Goal: Use online tool/utility: Utilize a website feature to perform a specific function

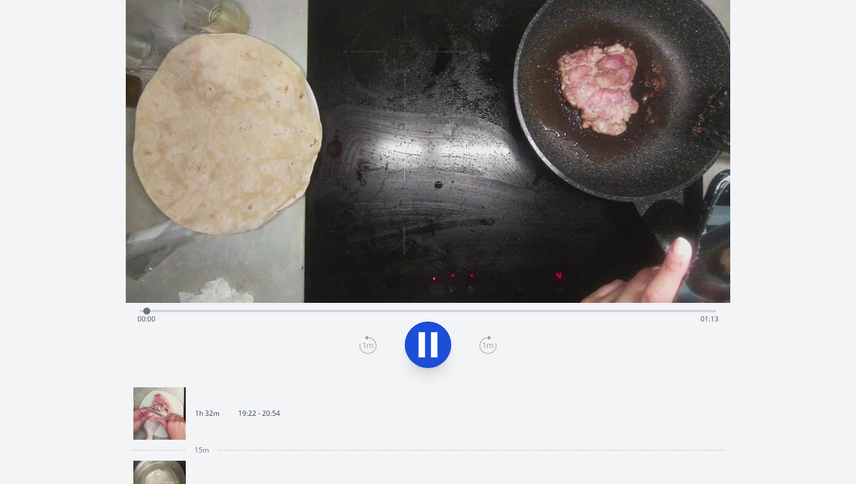
scroll to position [72, 0]
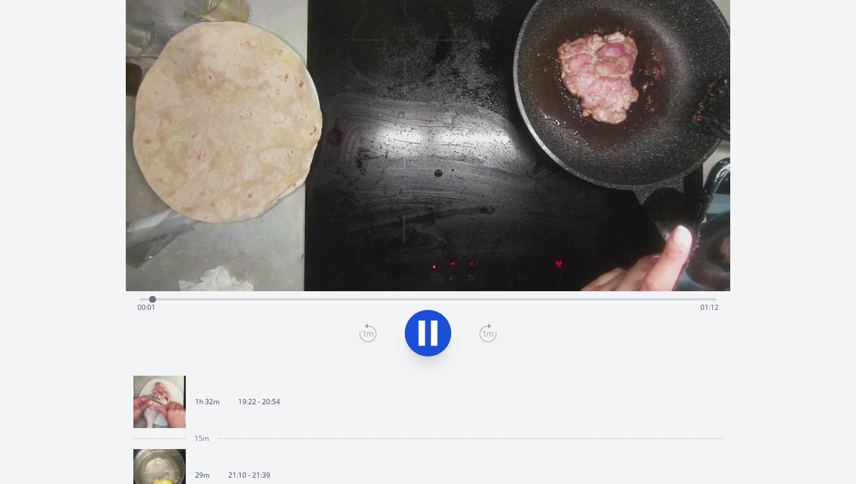
click at [423, 342] on icon at bounding box center [422, 333] width 6 height 25
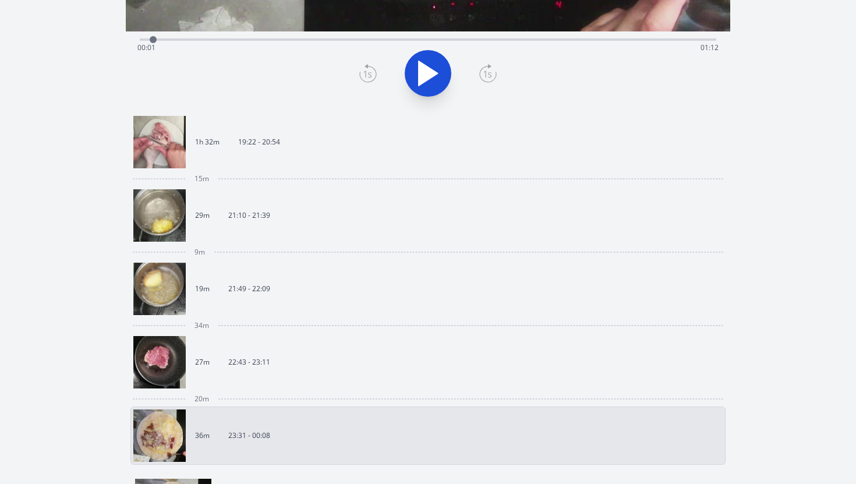
scroll to position [582, 0]
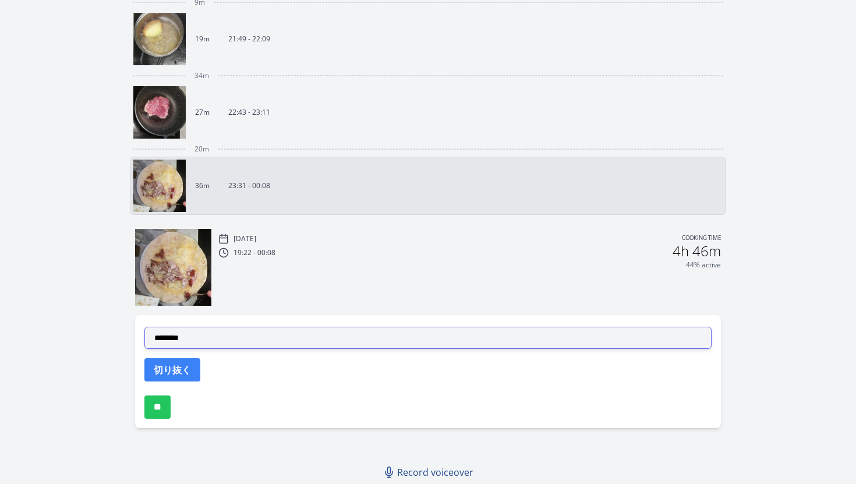
click at [232, 330] on select "**********" at bounding box center [428, 338] width 568 height 22
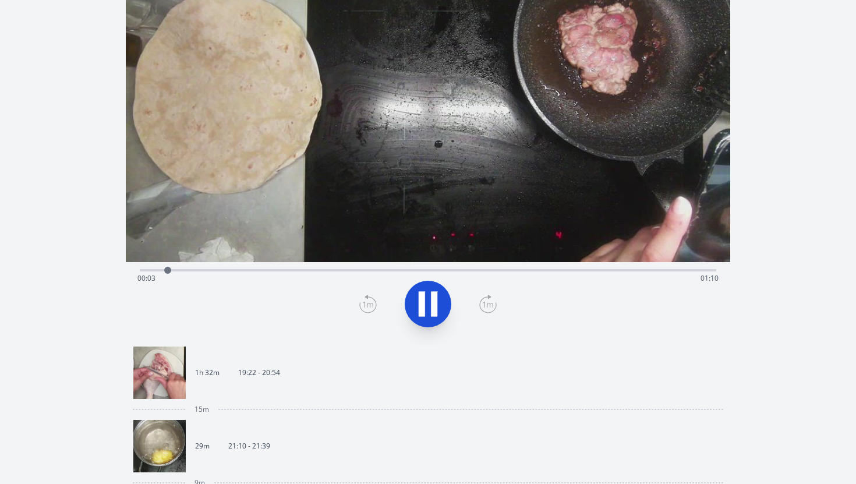
scroll to position [92, 0]
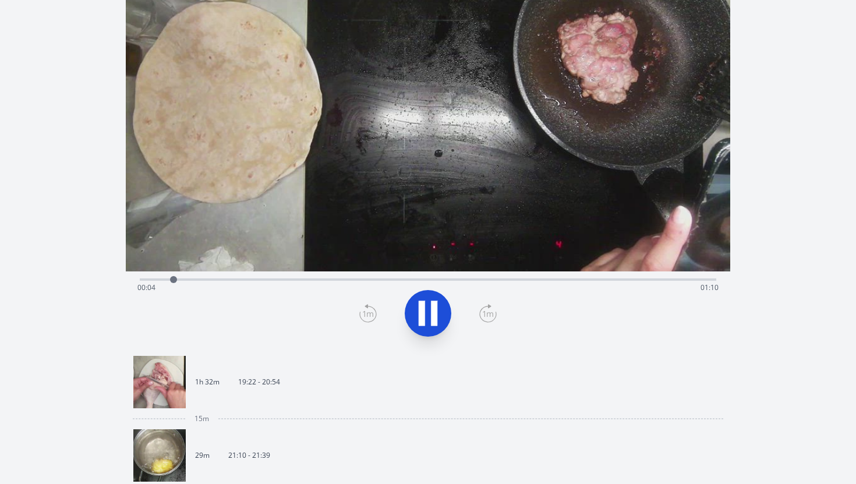
click at [444, 312] on button at bounding box center [428, 313] width 47 height 47
drag, startPoint x: 184, startPoint y: 278, endPoint x: 131, endPoint y: 280, distance: 53.0
click at [131, 280] on div at bounding box center [139, 279] width 17 height 17
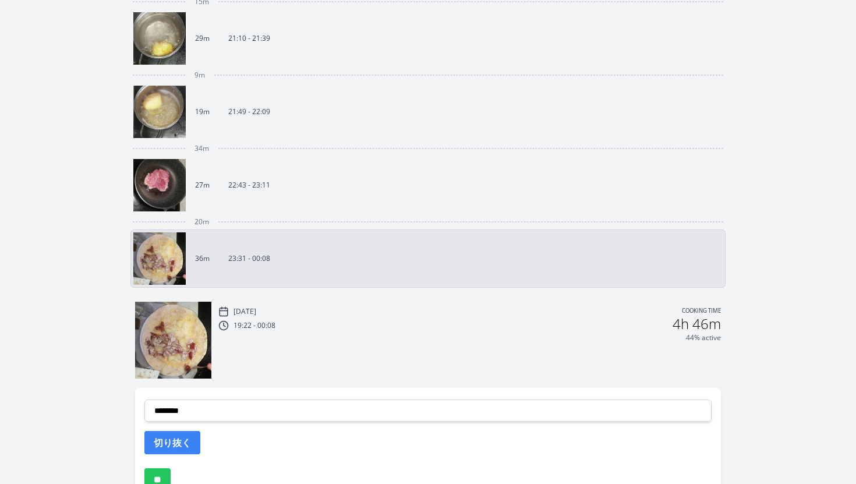
scroll to position [511, 0]
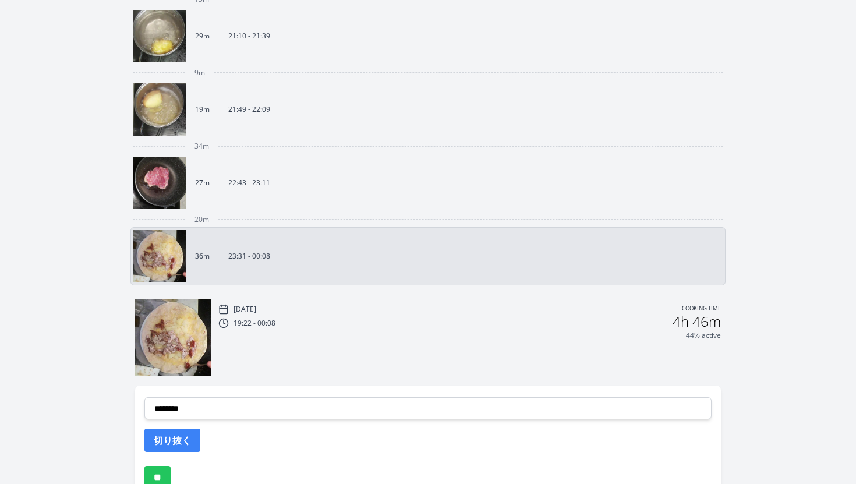
click at [284, 185] on link "27m 22:43 - 23:11" at bounding box center [423, 183] width 581 height 52
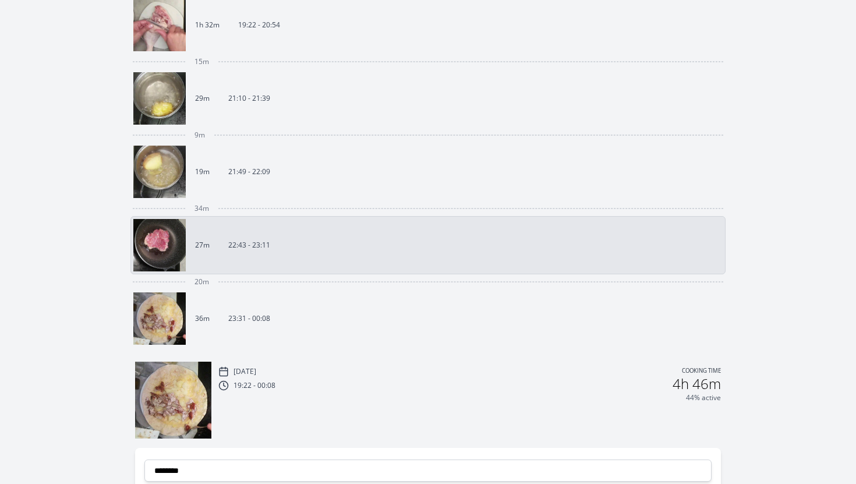
scroll to position [438, 0]
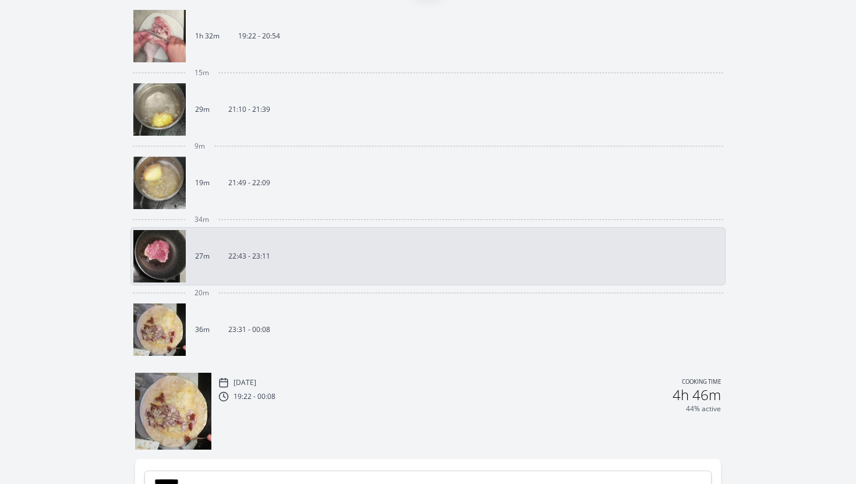
click at [155, 326] on img at bounding box center [159, 329] width 52 height 52
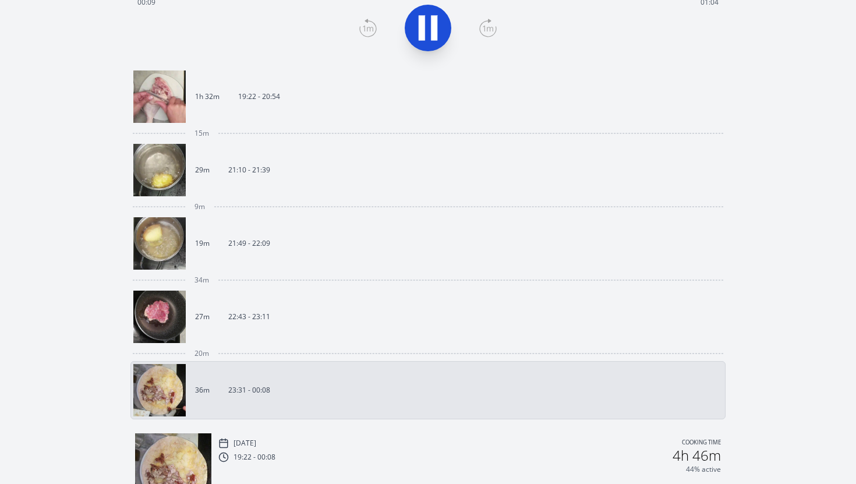
scroll to position [418, 0]
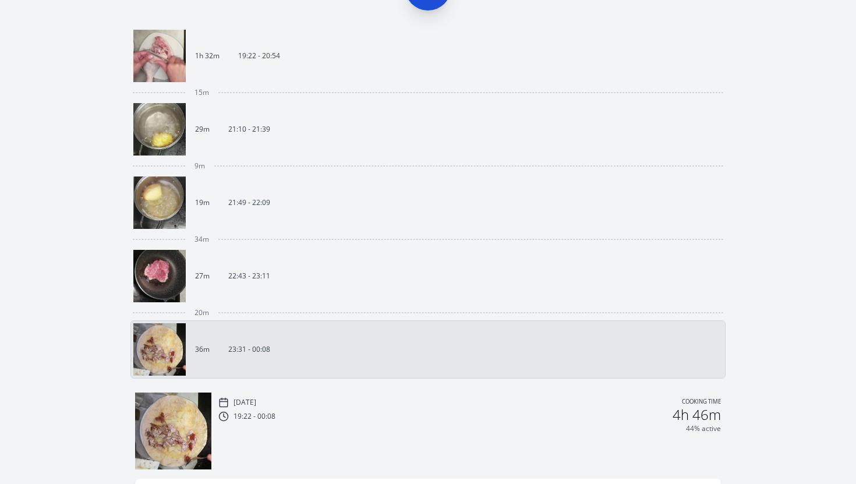
click at [182, 266] on img at bounding box center [159, 276] width 52 height 52
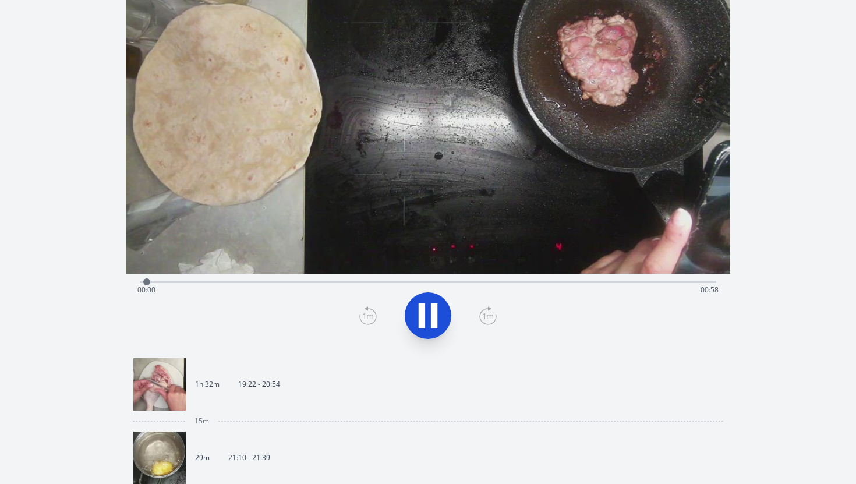
scroll to position [6, 0]
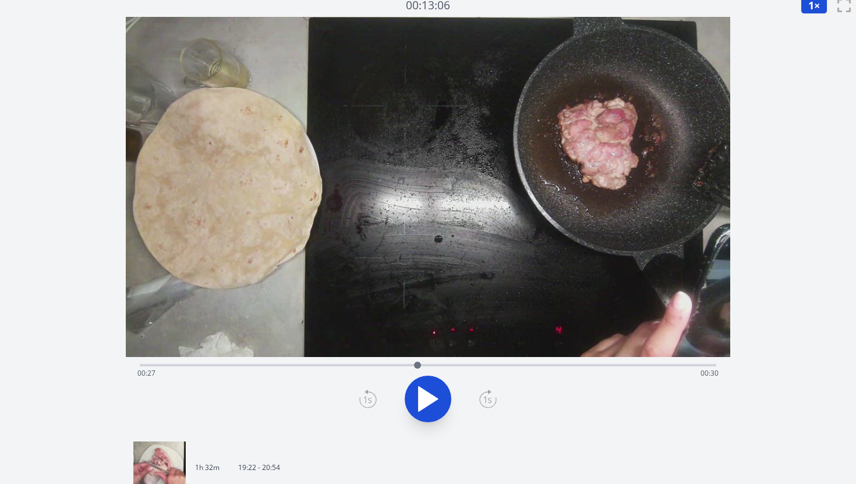
drag, startPoint x: 159, startPoint y: 363, endPoint x: 416, endPoint y: 353, distance: 257.0
click at [416, 353] on div "Time elapsed: 00:27 Time remaining: 00:30" at bounding box center [428, 225] width 605 height 417
click at [427, 408] on icon at bounding box center [428, 399] width 33 height 33
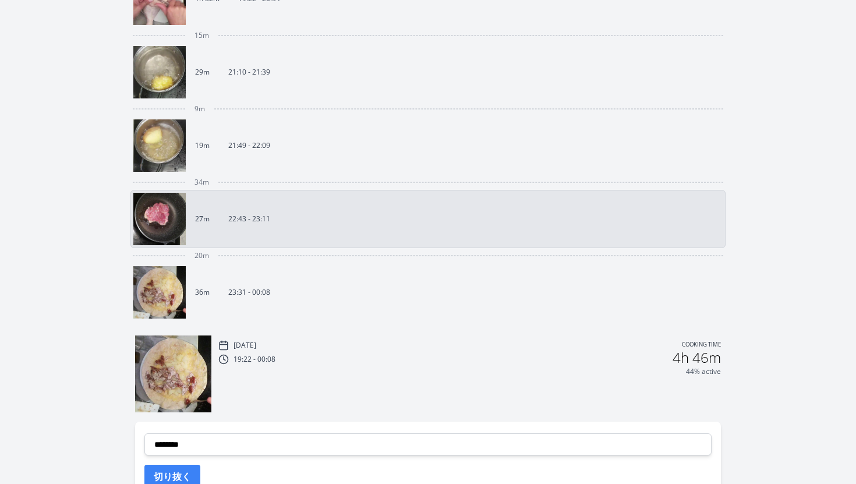
scroll to position [582, 0]
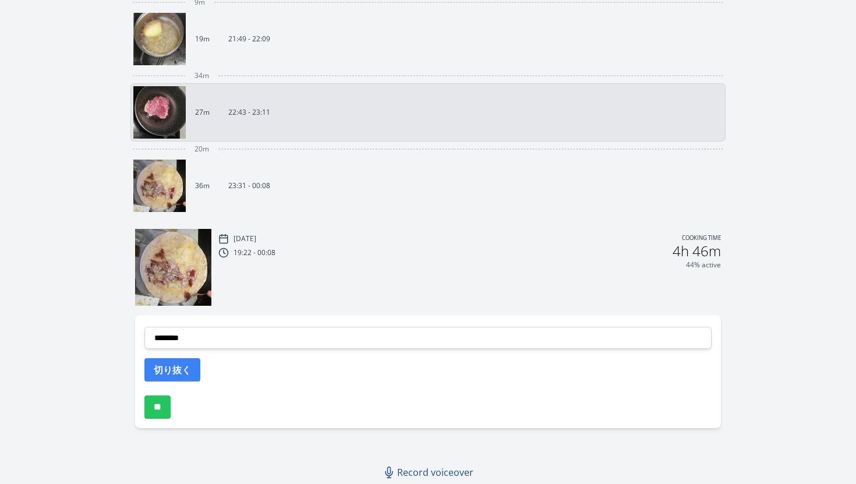
click at [165, 192] on img at bounding box center [159, 186] width 52 height 52
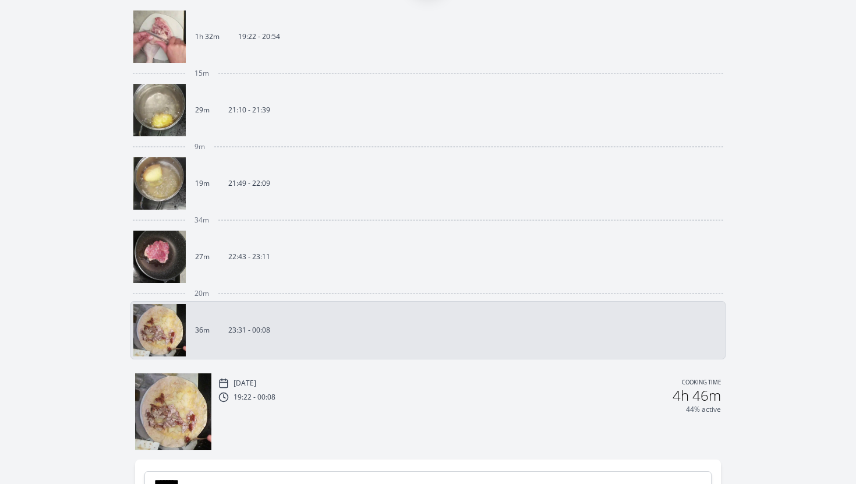
scroll to position [582, 0]
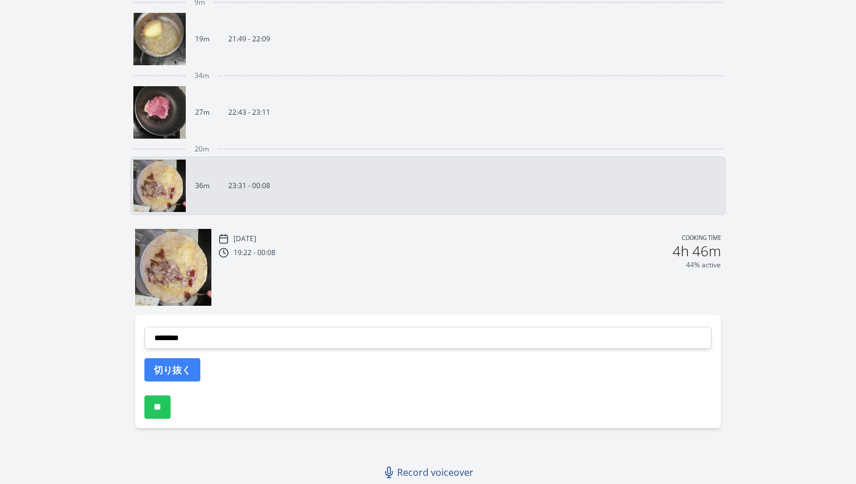
click at [226, 105] on link "27m 22:43 - 23:11" at bounding box center [423, 112] width 581 height 52
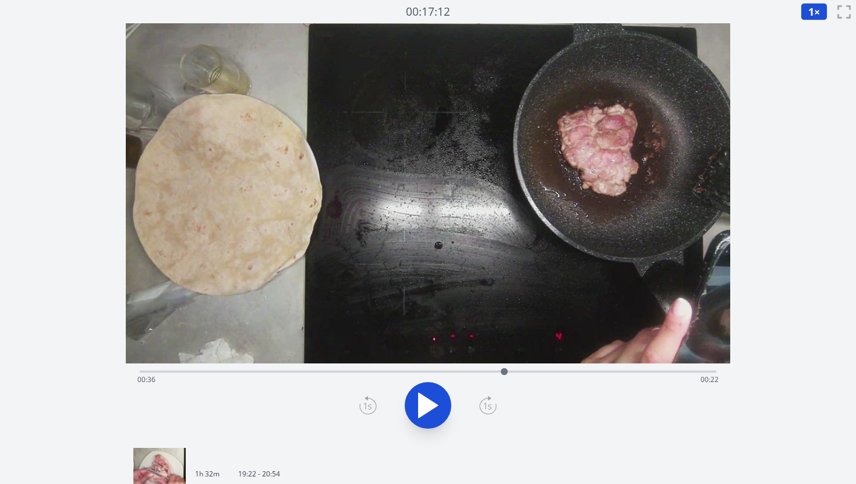
drag, startPoint x: 178, startPoint y: 372, endPoint x: 504, endPoint y: 357, distance: 327.0
click at [504, 357] on div "Time elapsed: 00:36 Time remaining: 00:22" at bounding box center [428, 231] width 605 height 417
drag, startPoint x: 511, startPoint y: 373, endPoint x: 112, endPoint y: 386, distance: 399.1
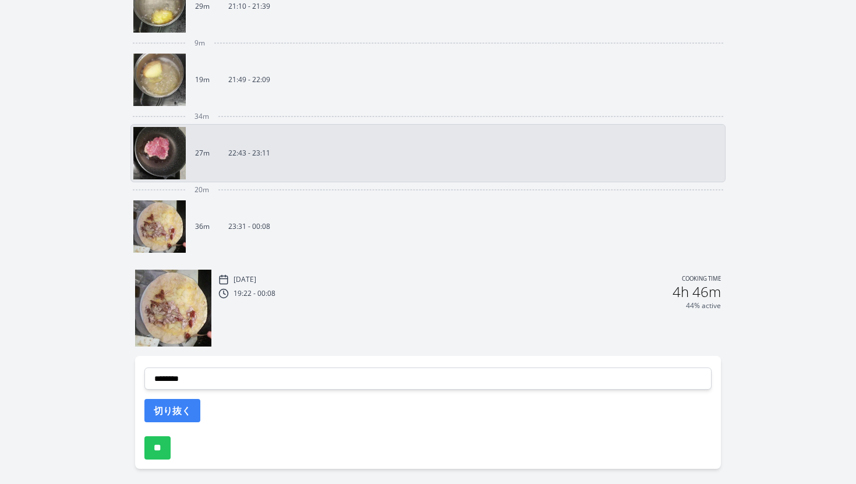
scroll to position [547, 0]
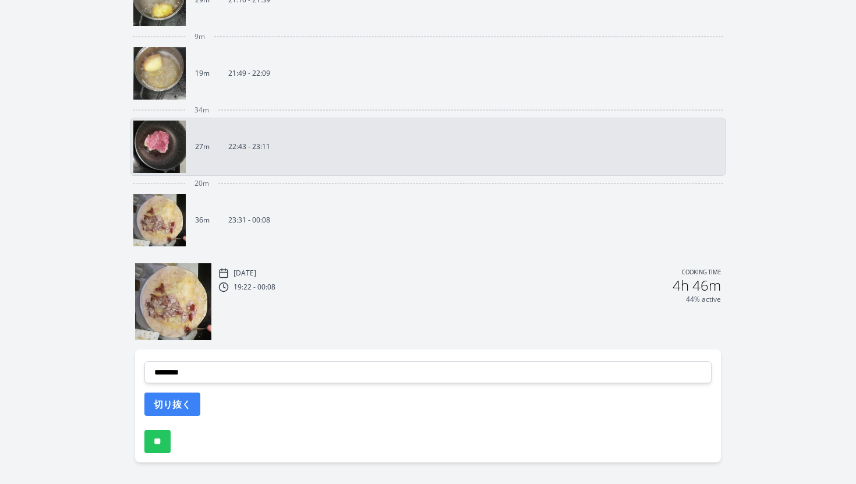
click at [284, 232] on link "36m 23:31 - 00:08" at bounding box center [423, 220] width 581 height 52
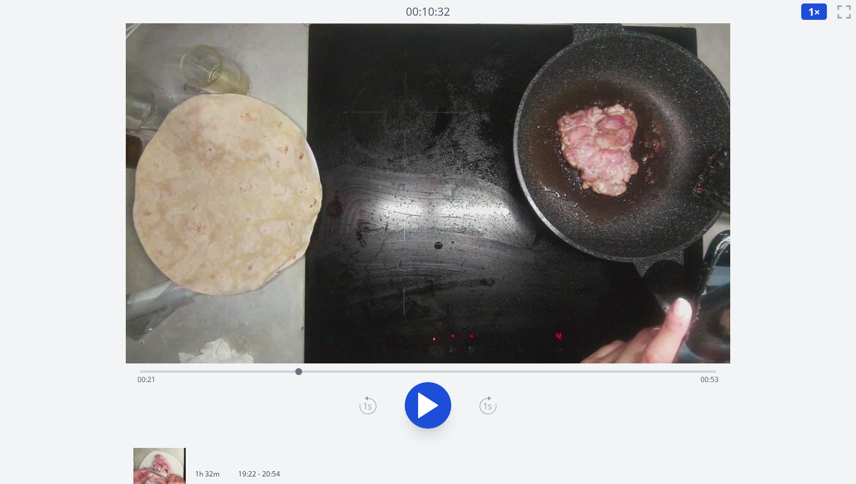
drag, startPoint x: 152, startPoint y: 373, endPoint x: 299, endPoint y: 357, distance: 147.6
click at [299, 357] on div "Time elapsed: 00:21 Time remaining: 00:53" at bounding box center [428, 231] width 605 height 417
drag, startPoint x: 307, startPoint y: 372, endPoint x: 117, endPoint y: 374, distance: 190.4
click at [443, 401] on icon at bounding box center [428, 405] width 33 height 33
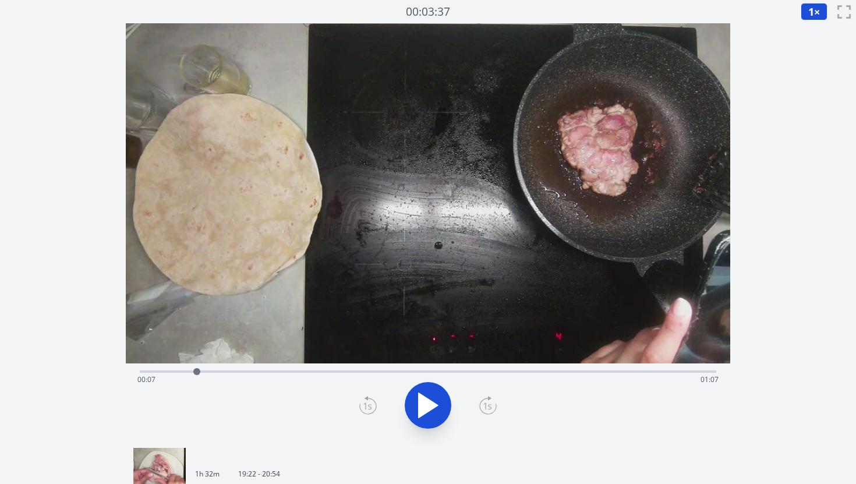
drag, startPoint x: 146, startPoint y: 373, endPoint x: 197, endPoint y: 368, distance: 50.9
click at [197, 368] on div at bounding box center [196, 371] width 7 height 7
drag, startPoint x: 197, startPoint y: 372, endPoint x: 535, endPoint y: 367, distance: 338.4
click at [535, 367] on div at bounding box center [532, 371] width 17 height 17
drag, startPoint x: 535, startPoint y: 370, endPoint x: 139, endPoint y: 375, distance: 396.0
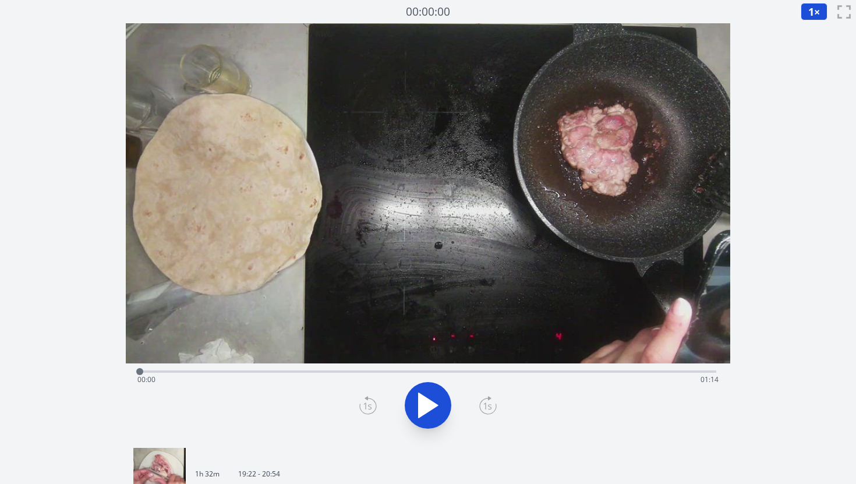
click at [139, 375] on div at bounding box center [139, 371] width 17 height 17
drag, startPoint x: 139, startPoint y: 372, endPoint x: 544, endPoint y: 369, distance: 405.3
click at [544, 369] on div at bounding box center [544, 371] width 7 height 7
drag, startPoint x: 543, startPoint y: 374, endPoint x: 663, endPoint y: 367, distance: 120.2
click at [663, 367] on div at bounding box center [663, 371] width 17 height 17
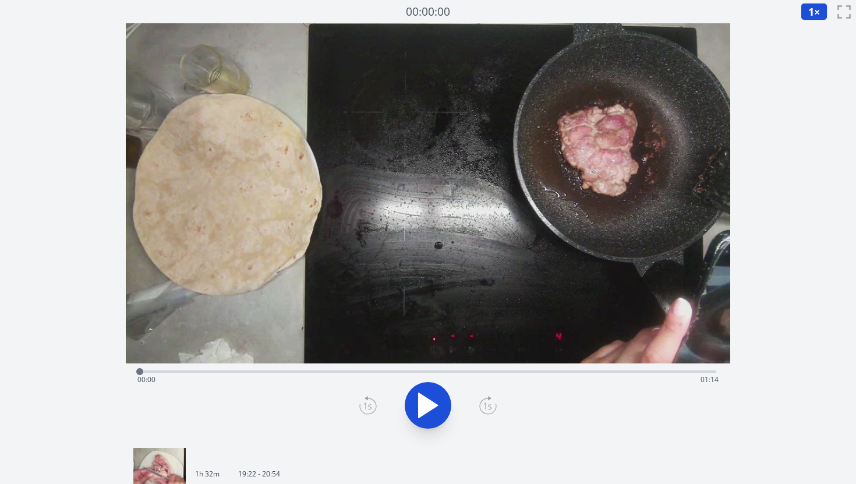
drag, startPoint x: 663, startPoint y: 369, endPoint x: 132, endPoint y: 366, distance: 531.1
click at [132, 366] on div at bounding box center [139, 371] width 17 height 17
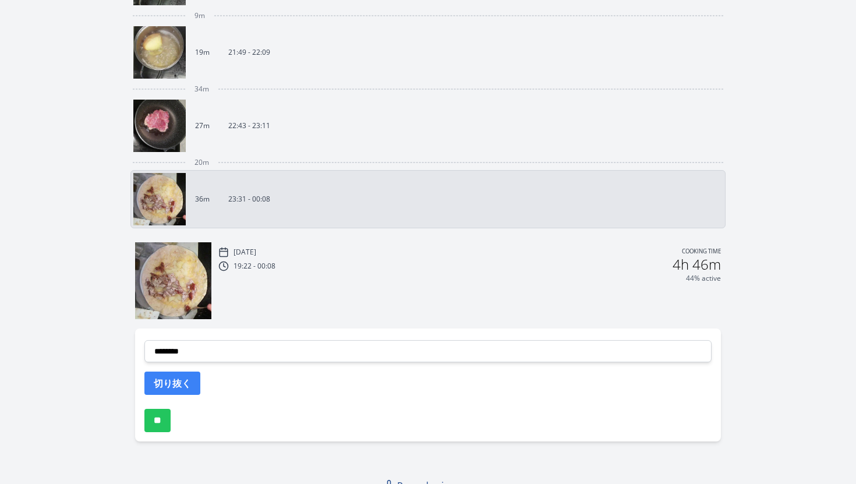
scroll to position [582, 0]
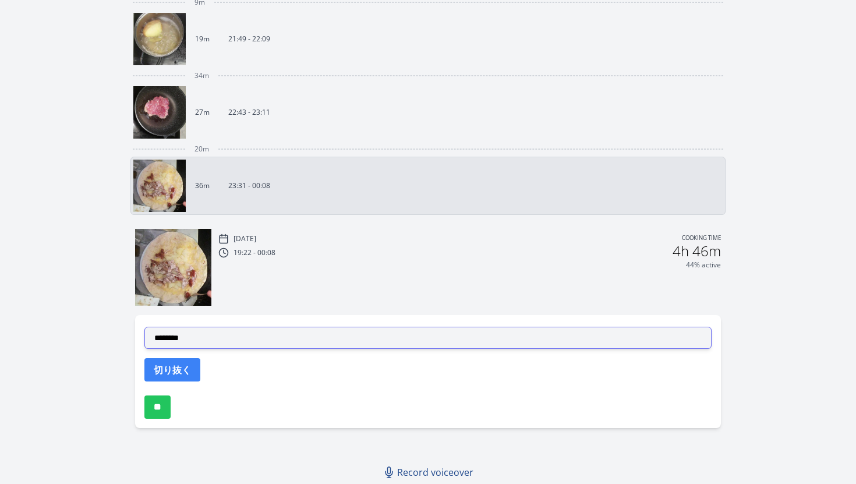
click at [266, 338] on select "**********" at bounding box center [428, 338] width 568 height 22
select select "**********"
click at [144, 327] on select "**********" at bounding box center [428, 338] width 568 height 22
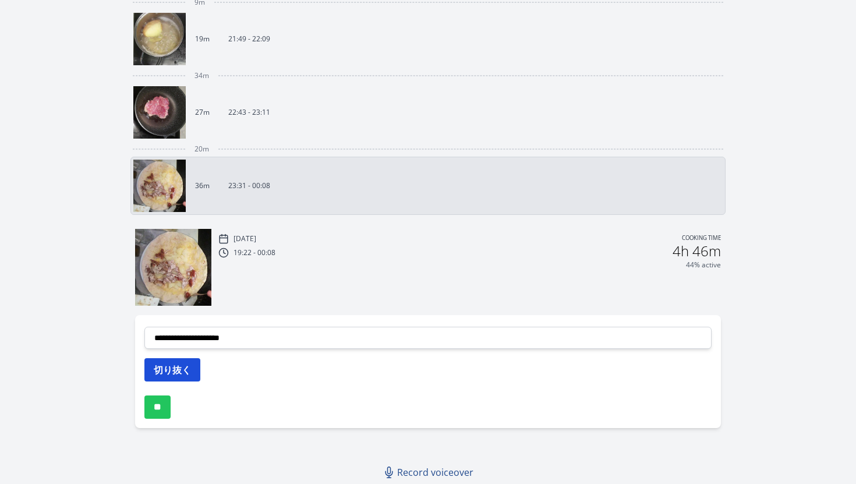
click at [181, 365] on button "切り抜く" at bounding box center [172, 369] width 56 height 23
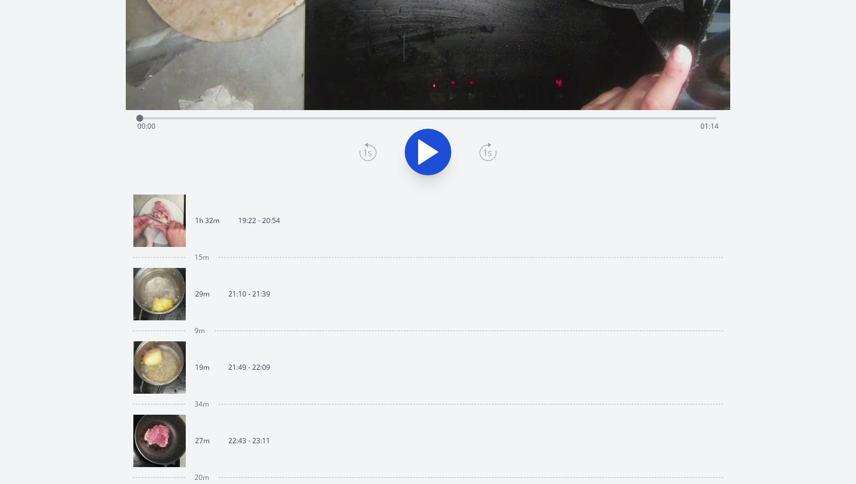
scroll to position [0, 0]
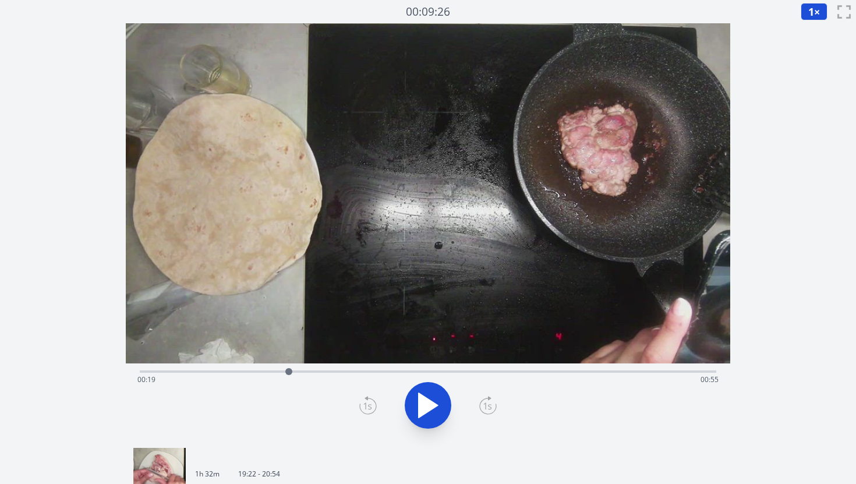
drag, startPoint x: 138, startPoint y: 370, endPoint x: 289, endPoint y: 365, distance: 150.9
click at [289, 365] on div at bounding box center [288, 371] width 17 height 17
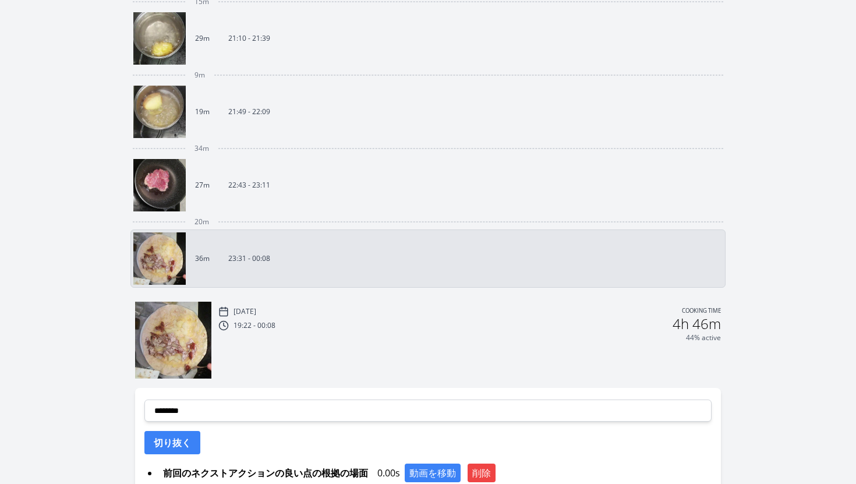
scroll to position [514, 0]
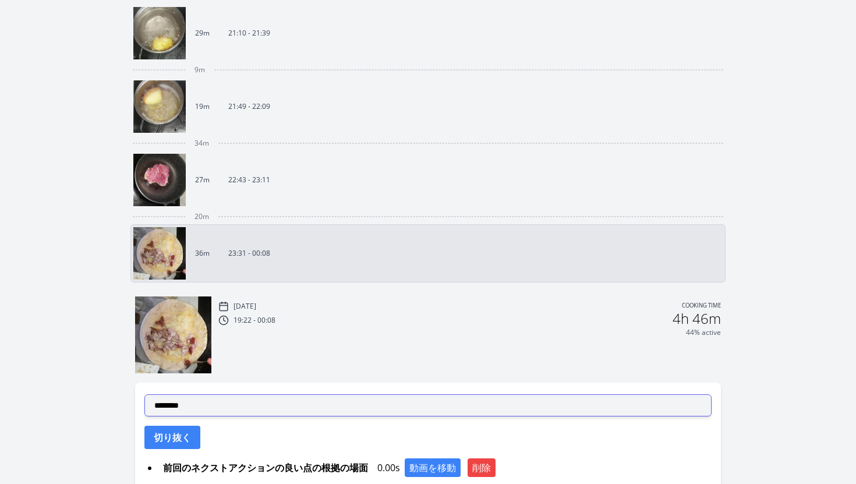
click at [278, 412] on select "**********" at bounding box center [428, 405] width 568 height 22
select select "**********"
click at [144, 394] on select "**********" at bounding box center [428, 405] width 568 height 22
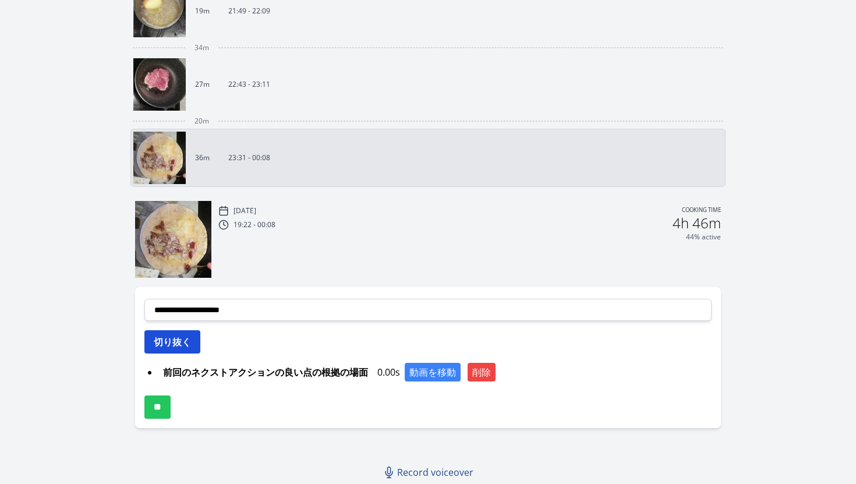
click at [157, 348] on button "切り抜く" at bounding box center [172, 341] width 56 height 23
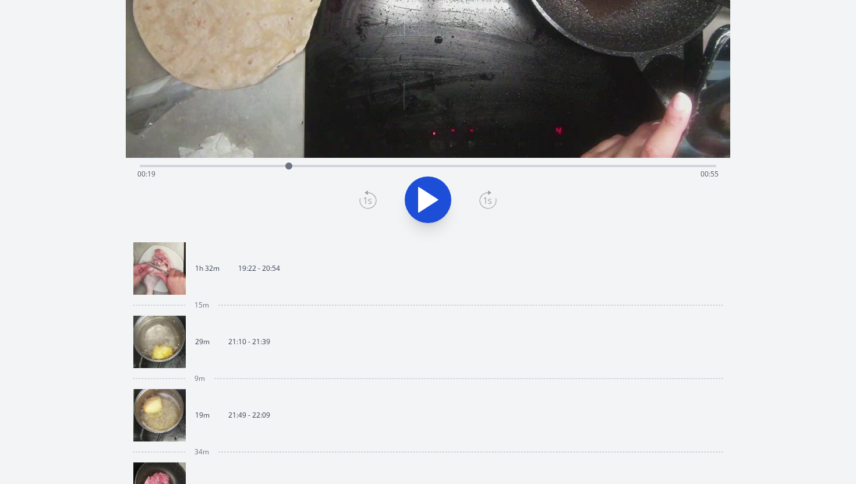
scroll to position [0, 0]
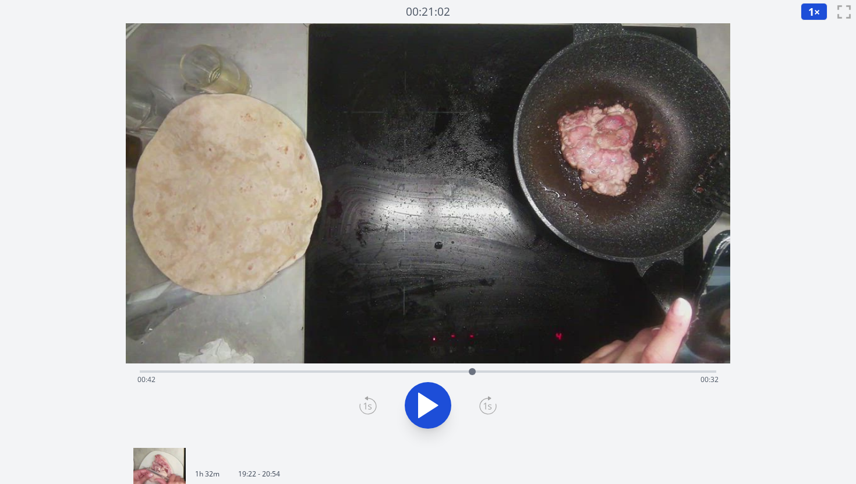
drag, startPoint x: 289, startPoint y: 371, endPoint x: 472, endPoint y: 373, distance: 183.5
click at [472, 373] on div at bounding box center [472, 371] width 7 height 7
drag, startPoint x: 472, startPoint y: 373, endPoint x: 538, endPoint y: 376, distance: 65.3
click at [538, 376] on div at bounding box center [537, 371] width 17 height 17
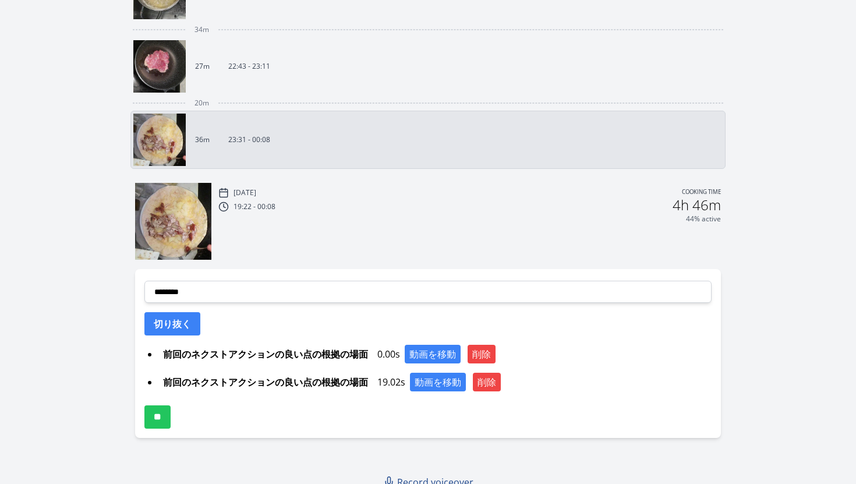
scroll to position [638, 0]
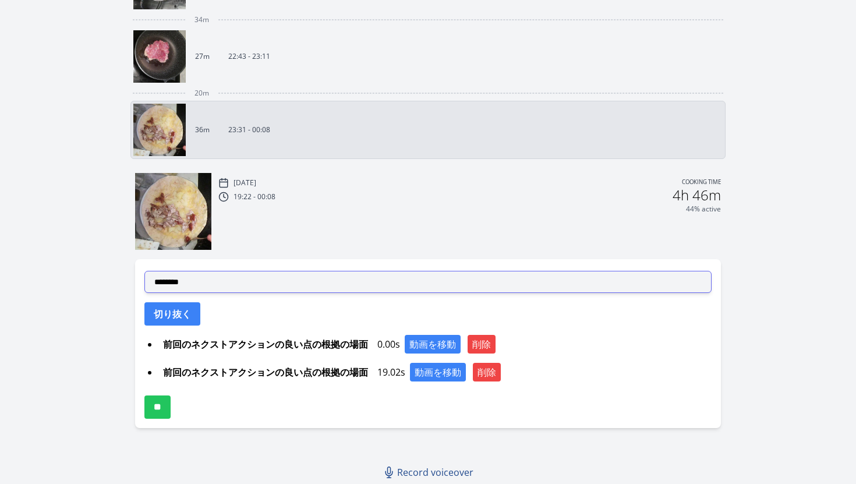
click at [255, 285] on select "**********" at bounding box center [428, 282] width 568 height 22
select select "**********"
click at [144, 271] on select "**********" at bounding box center [428, 282] width 568 height 22
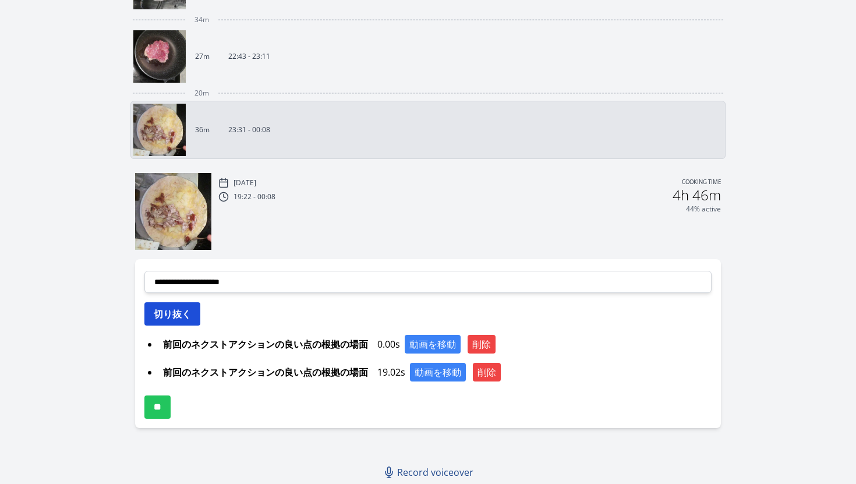
click at [189, 323] on button "切り抜く" at bounding box center [172, 313] width 56 height 23
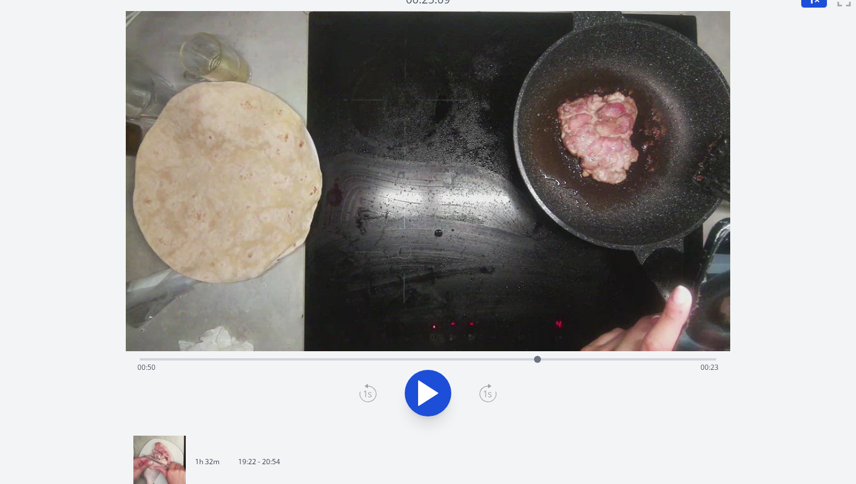
scroll to position [0, 0]
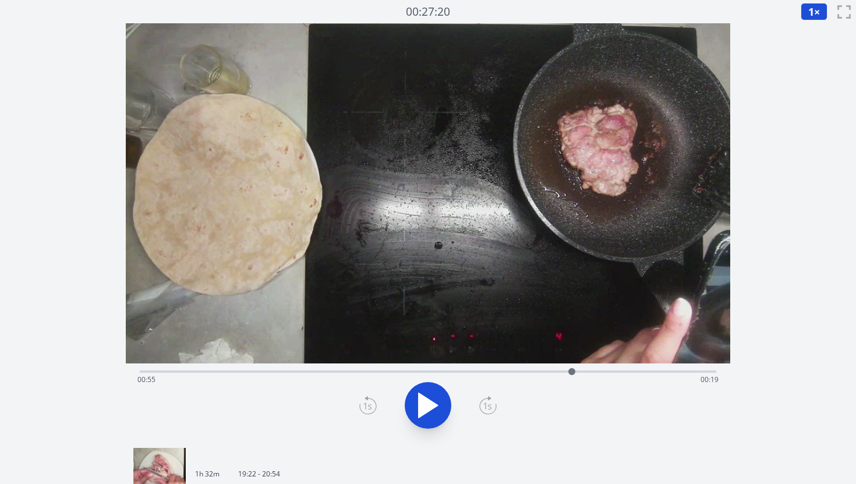
drag, startPoint x: 536, startPoint y: 372, endPoint x: 572, endPoint y: 373, distance: 35.5
click at [572, 373] on div at bounding box center [571, 371] width 7 height 7
drag, startPoint x: 572, startPoint y: 372, endPoint x: 591, endPoint y: 372, distance: 18.6
click at [591, 372] on div at bounding box center [591, 371] width 7 height 7
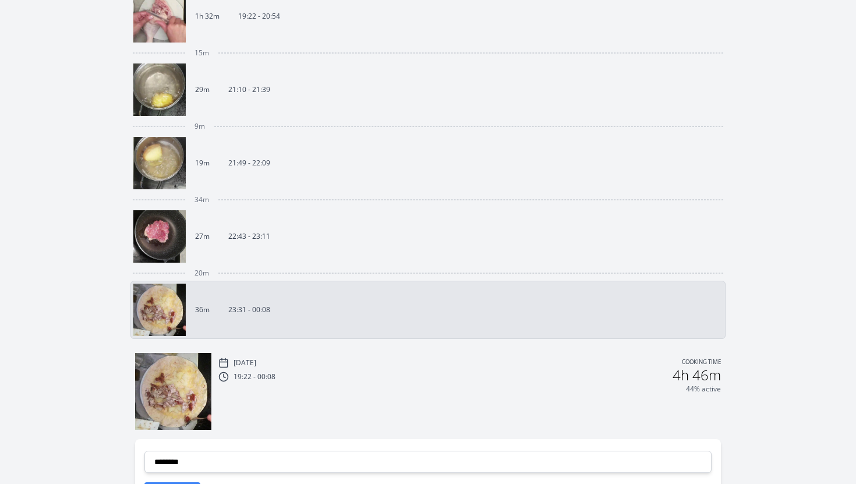
scroll to position [666, 0]
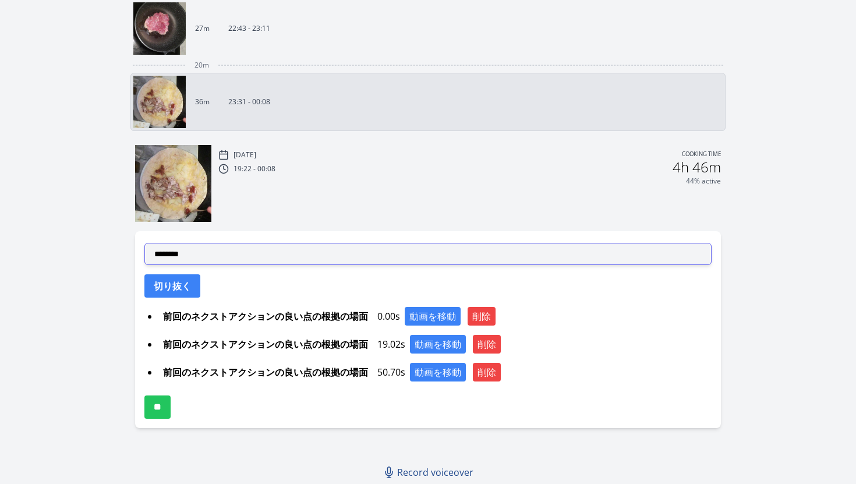
click at [303, 249] on select "**********" at bounding box center [428, 254] width 568 height 22
select select "**********"
click at [144, 243] on select "**********" at bounding box center [428, 254] width 568 height 22
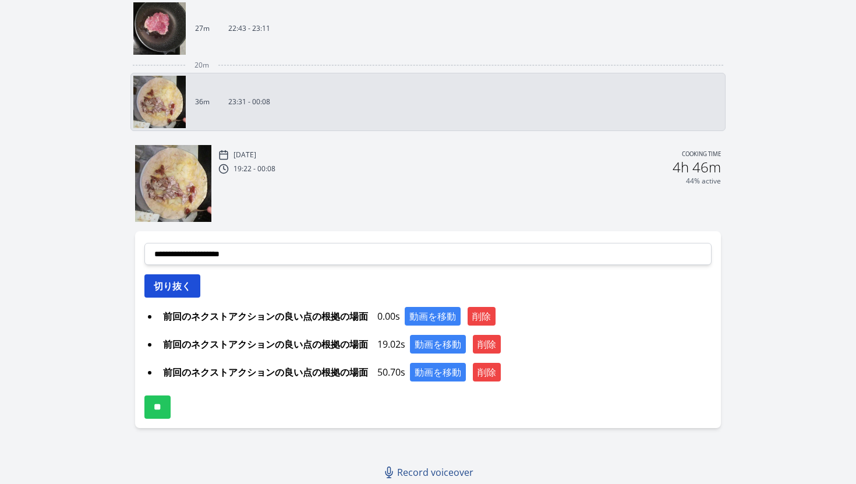
click at [167, 294] on button "切り抜く" at bounding box center [172, 285] width 56 height 23
select select
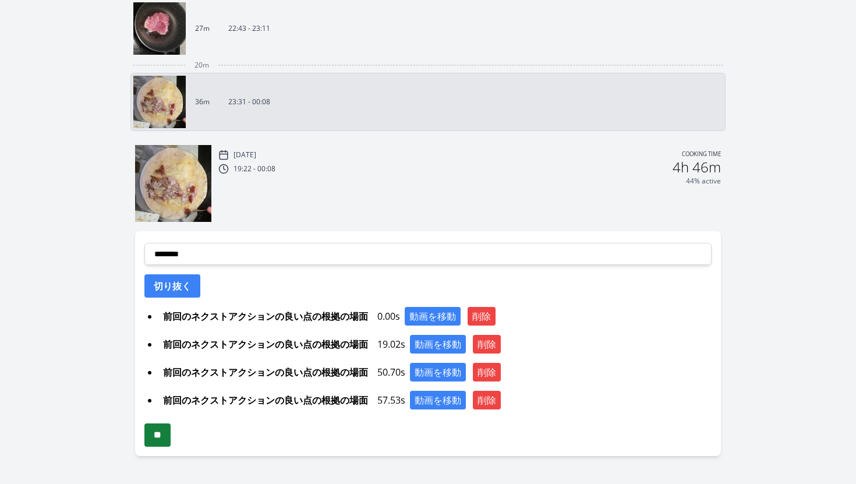
click at [171, 438] on input "**" at bounding box center [157, 434] width 26 height 23
